Goal: Task Accomplishment & Management: Complete application form

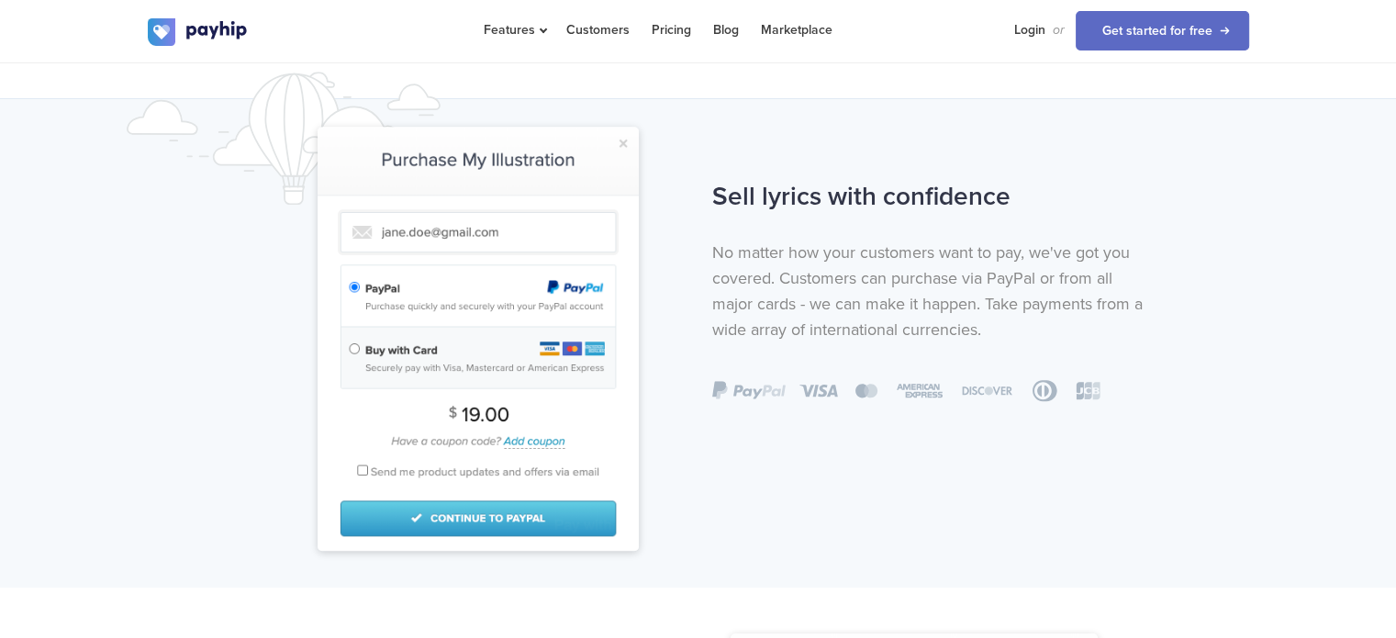
scroll to position [1187, 0]
drag, startPoint x: 722, startPoint y: 202, endPoint x: 902, endPoint y: 214, distance: 180.2
click at [902, 214] on h2 "Sell lyrics with confidence" at bounding box center [933, 197] width 443 height 49
click at [768, 210] on h2 "Sell lyrics with confidence" at bounding box center [933, 197] width 443 height 49
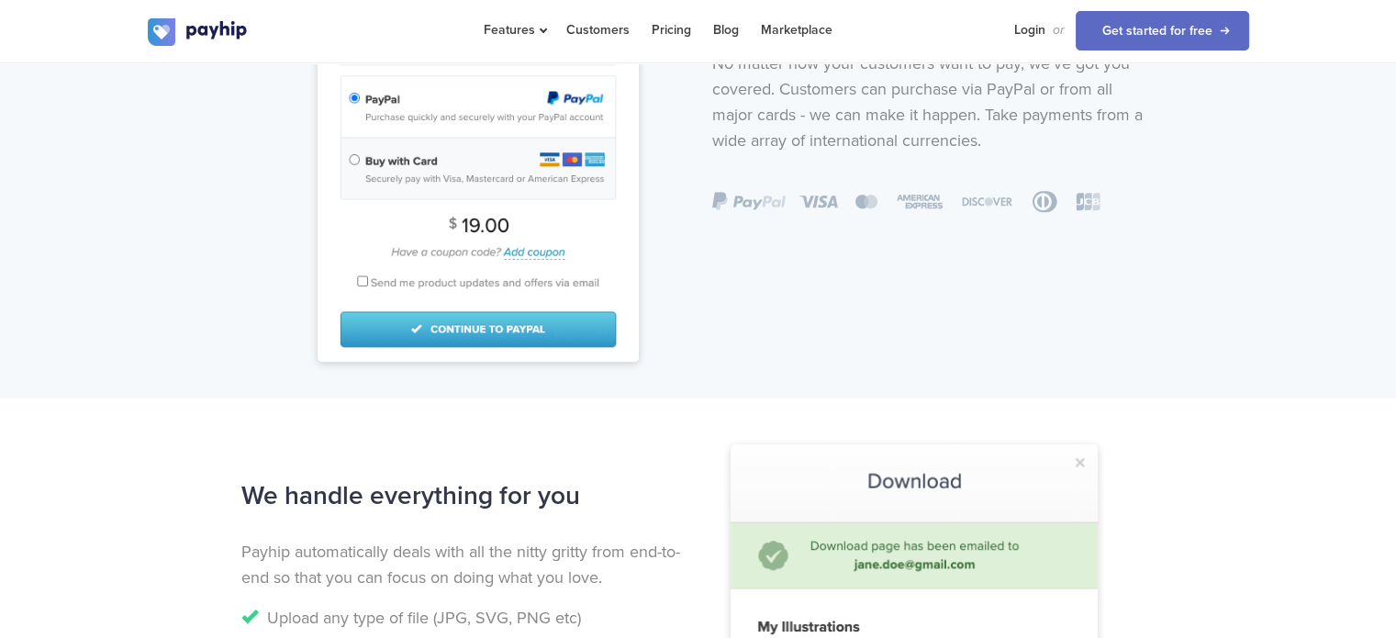
scroll to position [1327, 0]
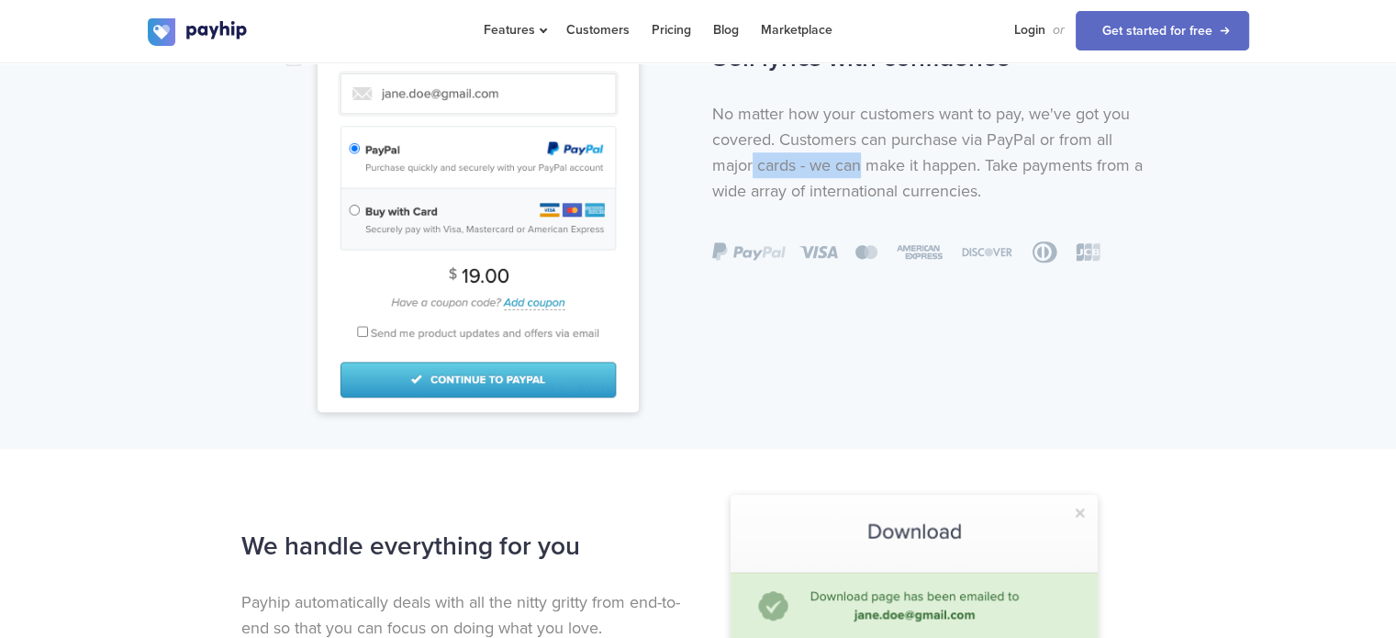
drag, startPoint x: 752, startPoint y: 156, endPoint x: 861, endPoint y: 174, distance: 109.8
click at [861, 174] on p "No matter how your customers want to pay, we've got you covered. Customers can …" at bounding box center [933, 152] width 443 height 103
click at [822, 165] on p "No matter how your customers want to pay, we've got you covered. Customers can …" at bounding box center [933, 152] width 443 height 103
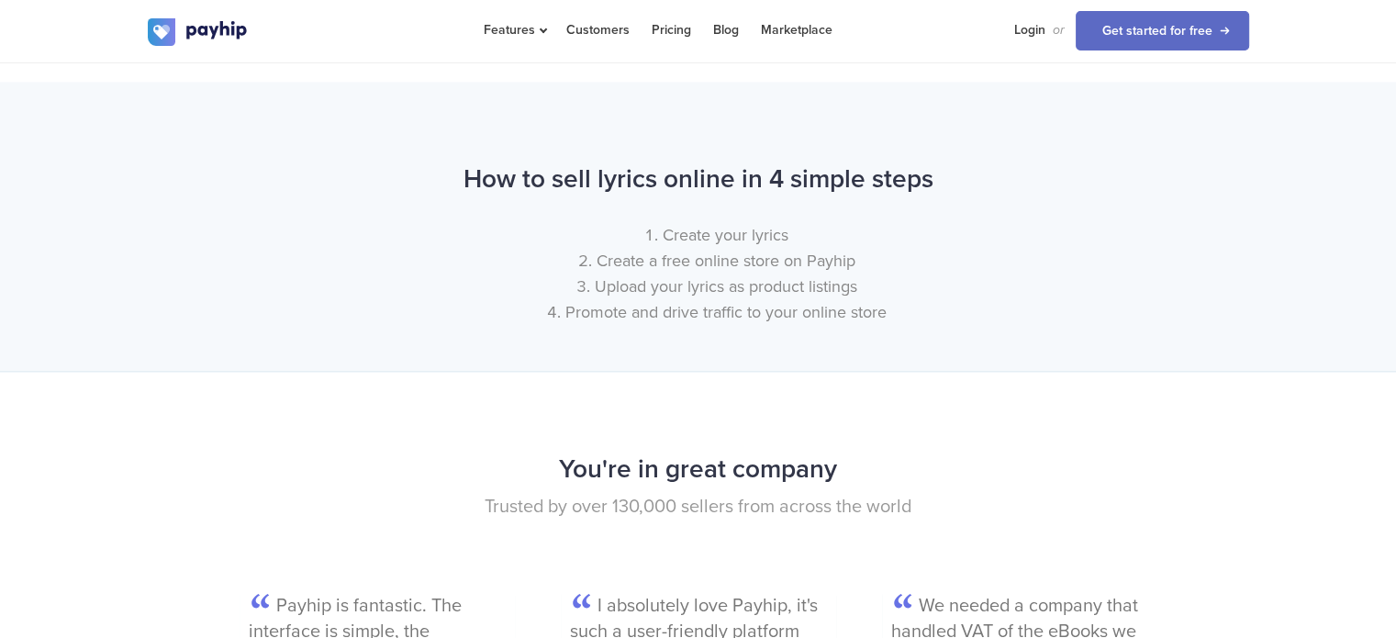
scroll to position [2142, 0]
drag, startPoint x: 654, startPoint y: 234, endPoint x: 784, endPoint y: 223, distance: 129.8
click at [784, 223] on li "Create your lyrics" at bounding box center [716, 236] width 1064 height 26
click at [672, 262] on li "Create a free online store on Payhip" at bounding box center [716, 262] width 1064 height 26
drag, startPoint x: 625, startPoint y: 273, endPoint x: 742, endPoint y: 263, distance: 117.8
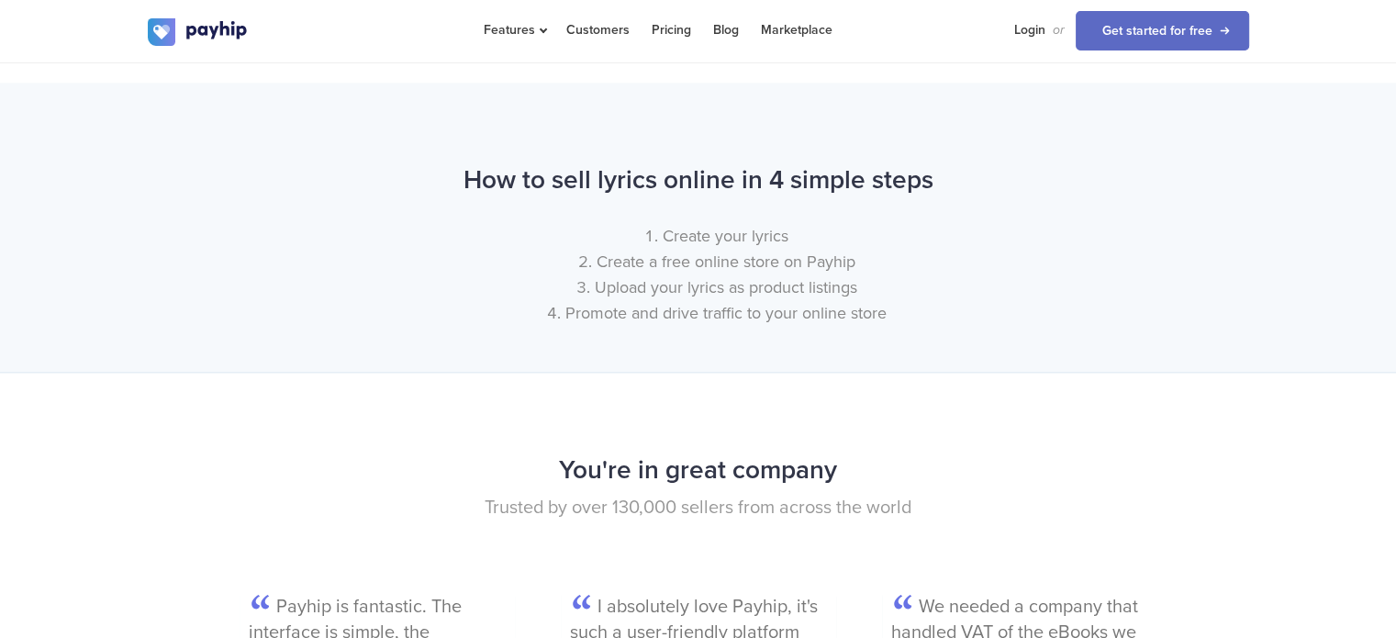
click at [742, 263] on ol "Create your lyrics Create a free online store on Payhip Upload your lyrics as p…" at bounding box center [698, 274] width 1101 height 103
click at [638, 271] on li "Create a free online store on Payhip" at bounding box center [716, 262] width 1064 height 26
click at [633, 296] on li "Upload your lyrics as product listings" at bounding box center [716, 287] width 1064 height 26
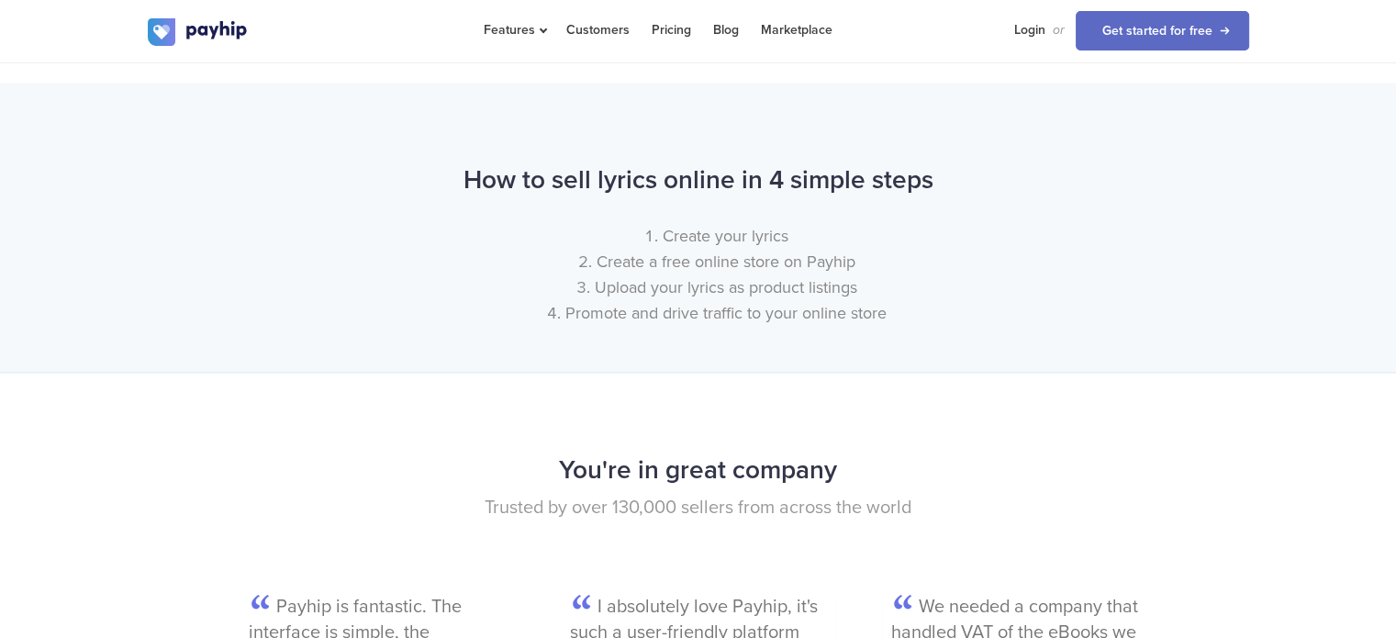
click at [610, 306] on li "Promote and drive traffic to your online store" at bounding box center [716, 313] width 1064 height 26
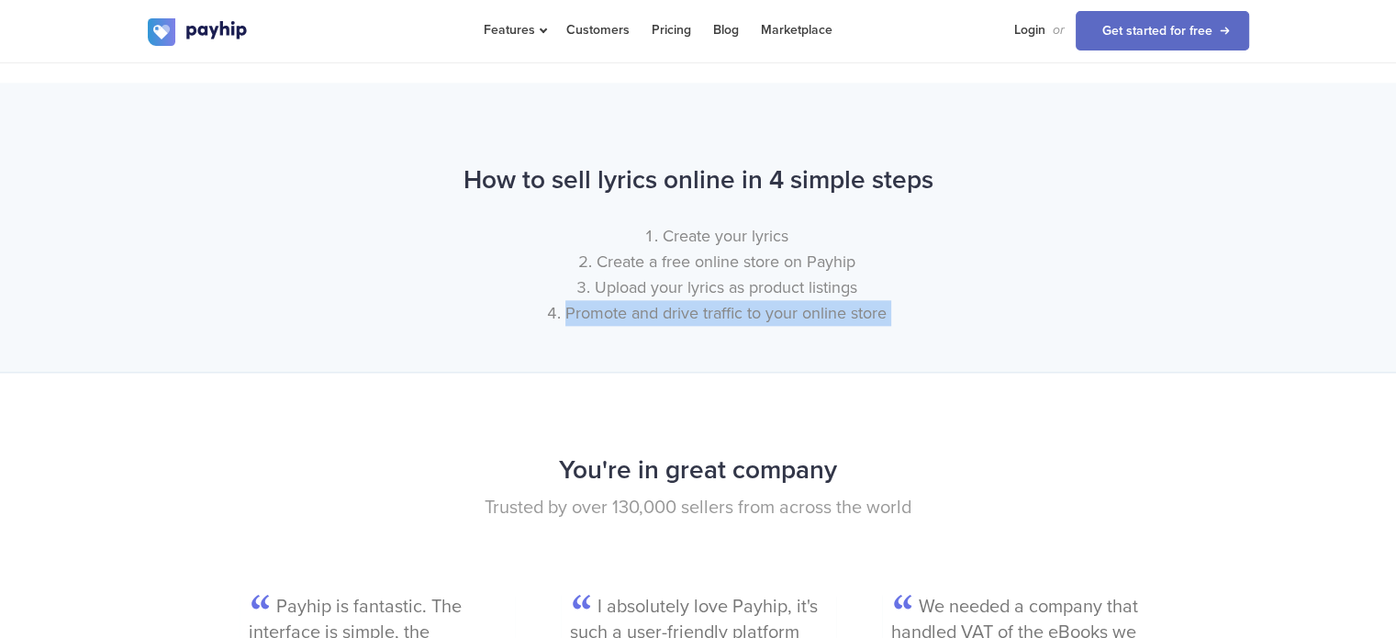
click at [610, 306] on li "Promote and drive traffic to your online store" at bounding box center [716, 313] width 1064 height 26
click at [639, 355] on div "How to sell lyrics online in 4 simple steps Create your lyrics Create a free on…" at bounding box center [698, 227] width 1396 height 289
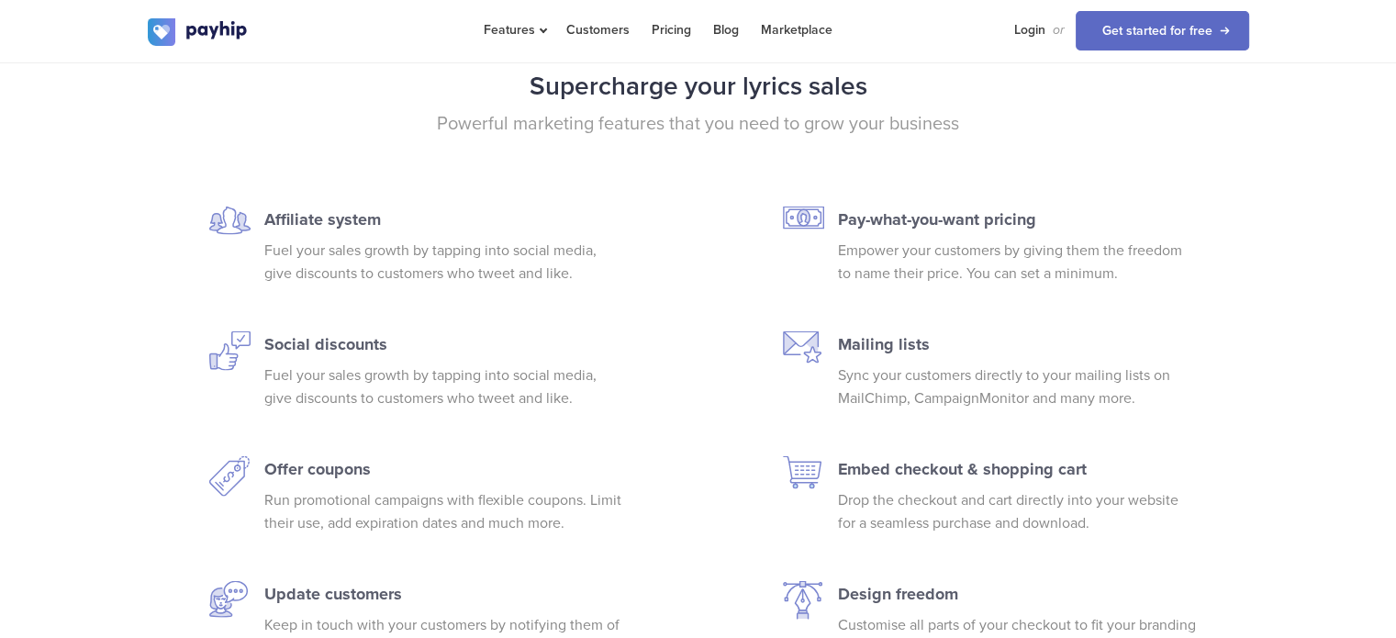
scroll to position [3762, 0]
drag, startPoint x: 284, startPoint y: 340, endPoint x: 378, endPoint y: 362, distance: 96.1
click at [378, 362] on div "Affiliate system Fuel your sales growth by tapping into social media, give disc…" at bounding box center [442, 432] width 385 height 453
click at [332, 366] on p "Fuel your sales growth by tapping into social media, give discounts to customer…" at bounding box center [443, 386] width 358 height 46
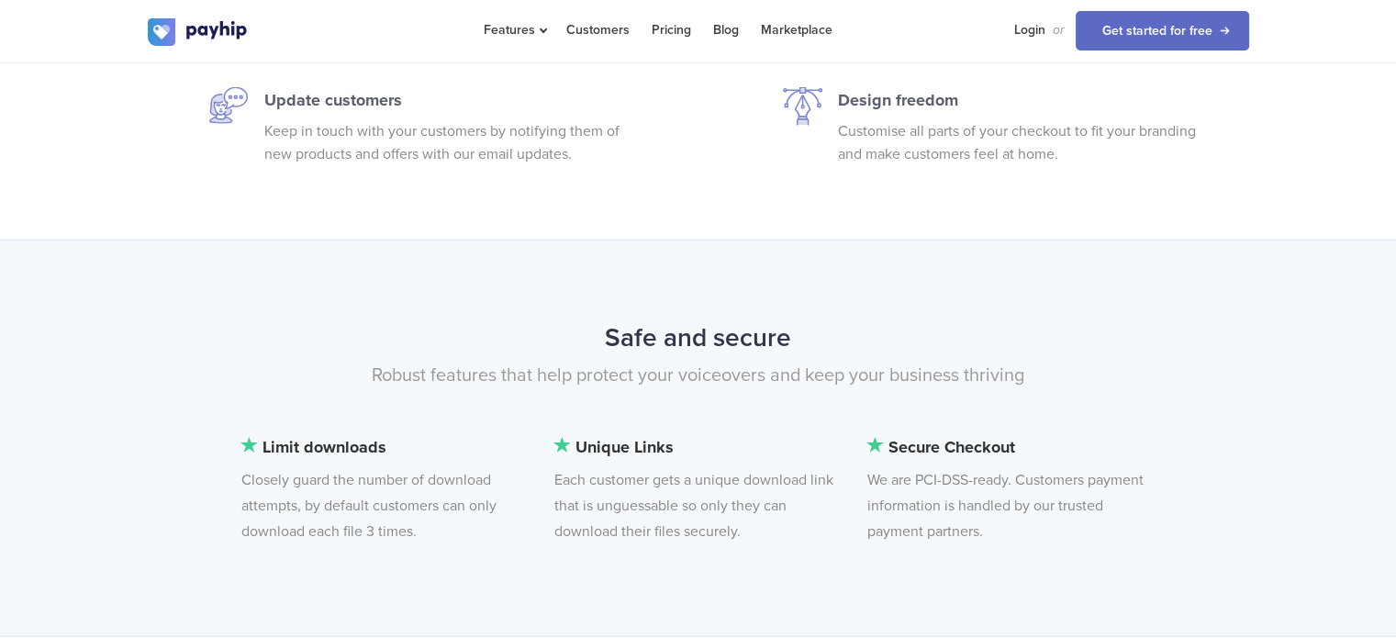
scroll to position [4255, 0]
click at [1106, 22] on link "Get started for free" at bounding box center [1161, 30] width 173 height 39
